Goal: Check status

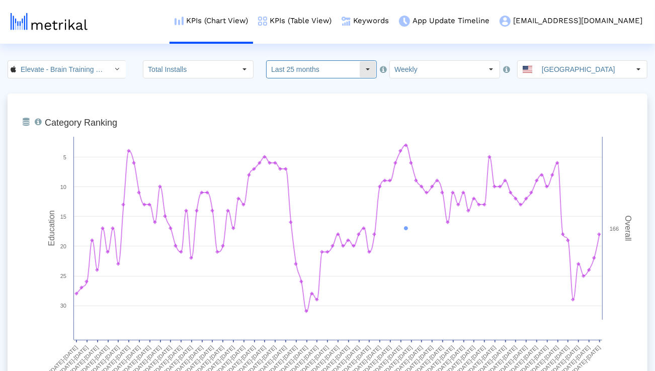
click at [340, 72] on input "Last 25 months" at bounding box center [313, 69] width 93 height 17
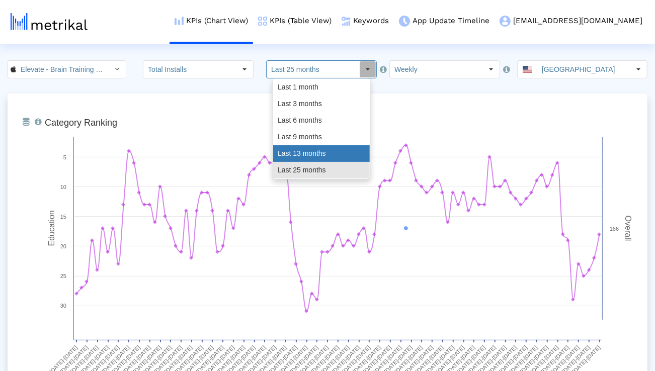
click at [311, 150] on div "Last 13 months" at bounding box center [321, 153] width 97 height 17
type input "Last 13 months"
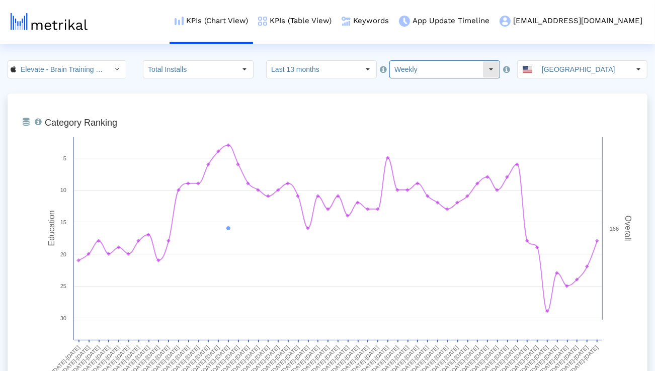
click at [414, 68] on input "Weekly" at bounding box center [436, 69] width 93 height 17
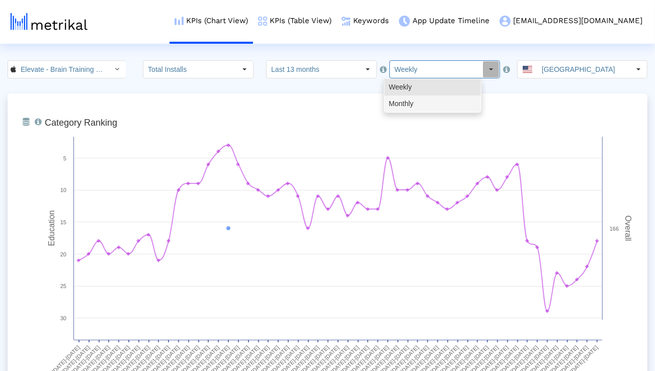
click at [404, 101] on div "Monthly" at bounding box center [432, 104] width 97 height 17
type input "Monthly"
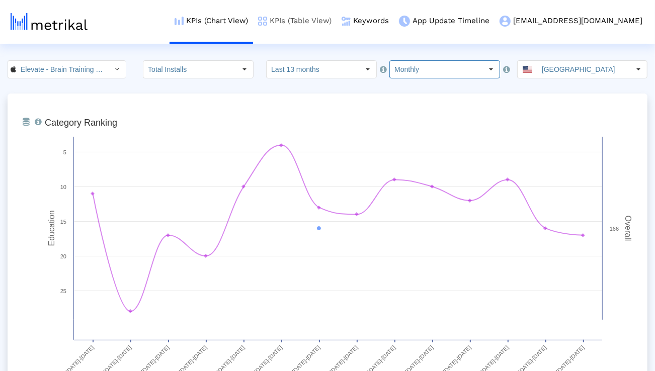
click at [337, 25] on link "KPIs (Table View)" at bounding box center [295, 21] width 84 height 42
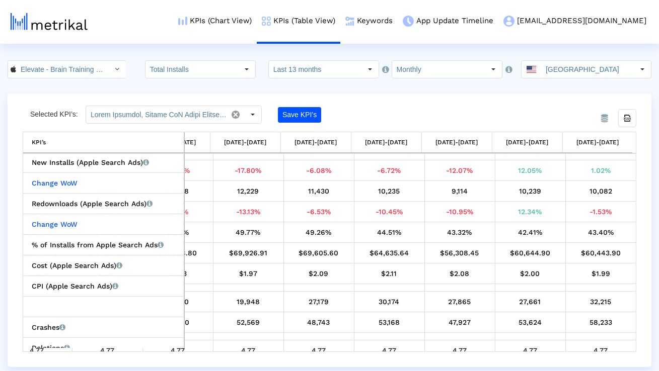
scroll to position [428, 0]
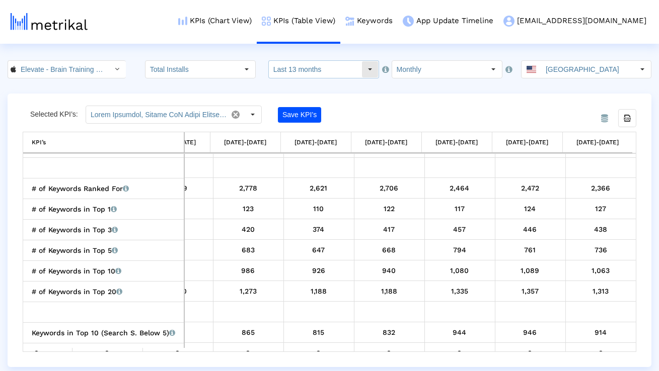
click at [362, 69] on div "Select" at bounding box center [370, 69] width 16 height 16
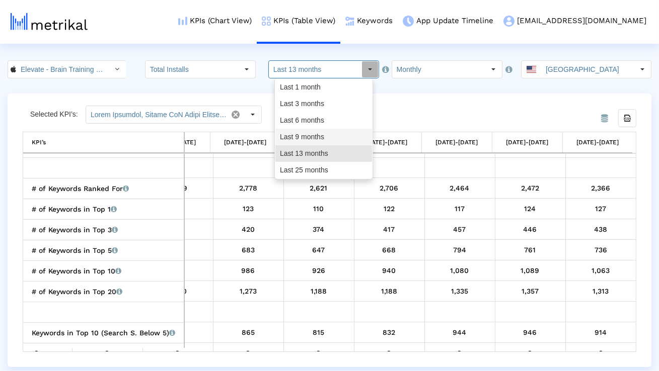
click at [328, 136] on div "Last 9 months" at bounding box center [323, 137] width 97 height 17
type input "Last 9 months"
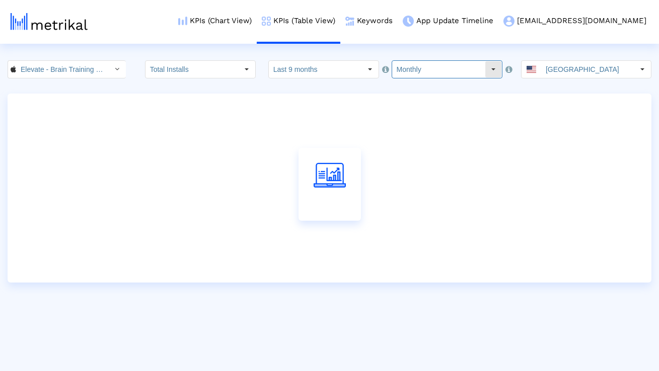
click at [402, 70] on input "Monthly" at bounding box center [438, 69] width 93 height 17
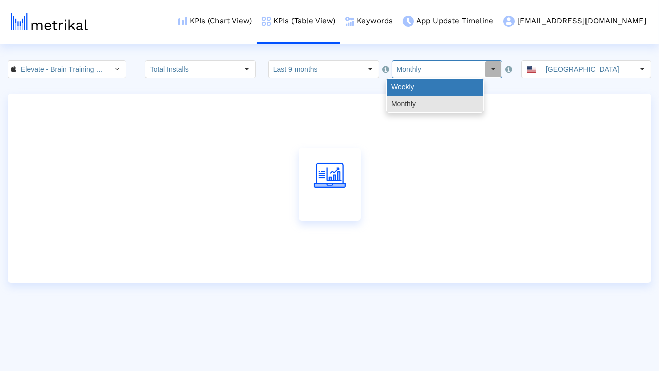
click at [402, 83] on div "Weekly" at bounding box center [435, 87] width 97 height 17
type input "Weekly"
